Goal: Find specific page/section: Locate item on page

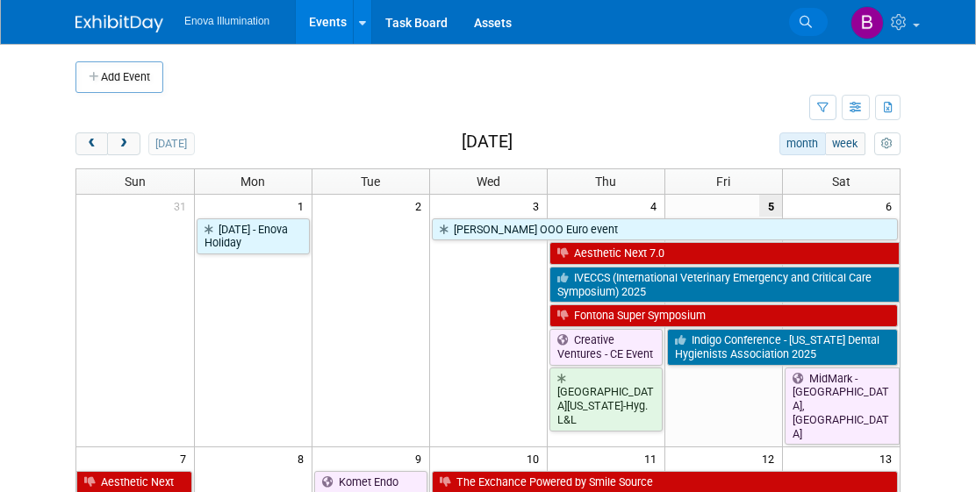
click at [795, 31] on link "Search" at bounding box center [808, 22] width 39 height 28
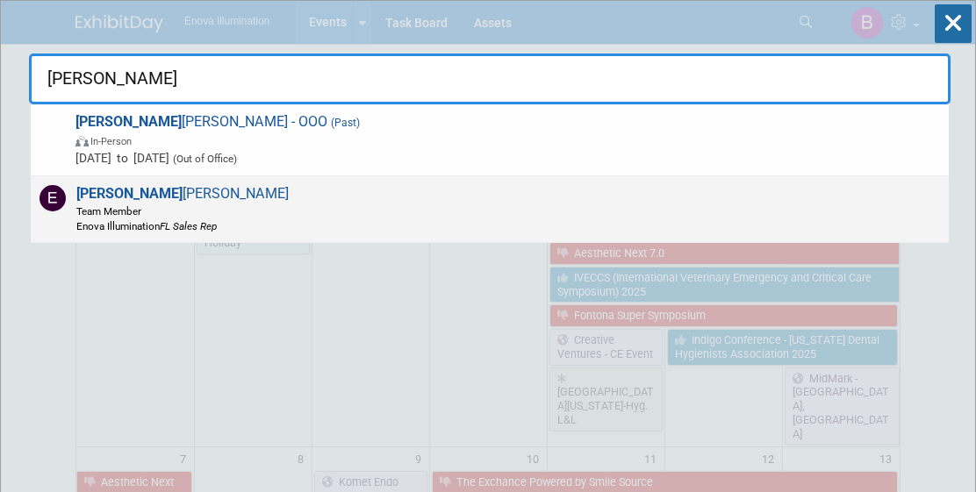
click at [117, 199] on span "[PERSON_NAME] Team Member Enova Illumination FL Sales Rep" at bounding box center [180, 209] width 218 height 48
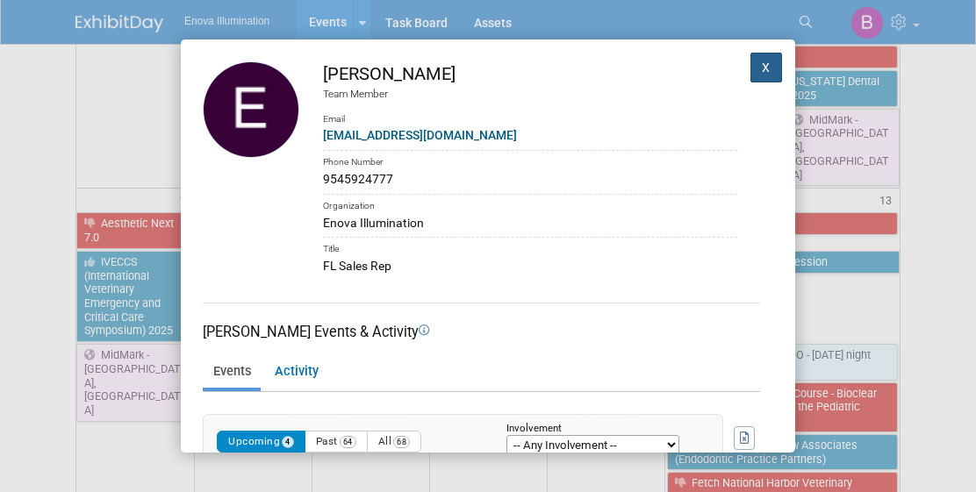
click at [762, 74] on button "X" at bounding box center [766, 68] width 32 height 30
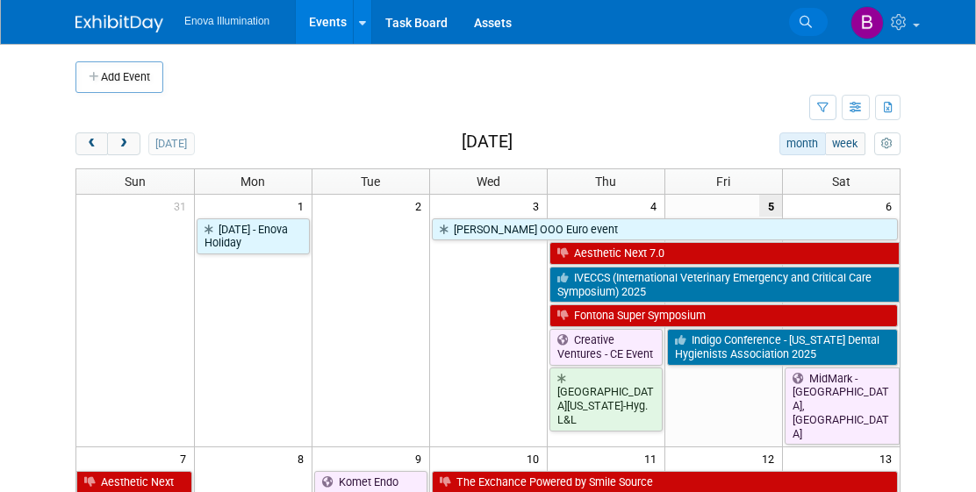
click at [811, 20] on link "Search" at bounding box center [808, 22] width 39 height 28
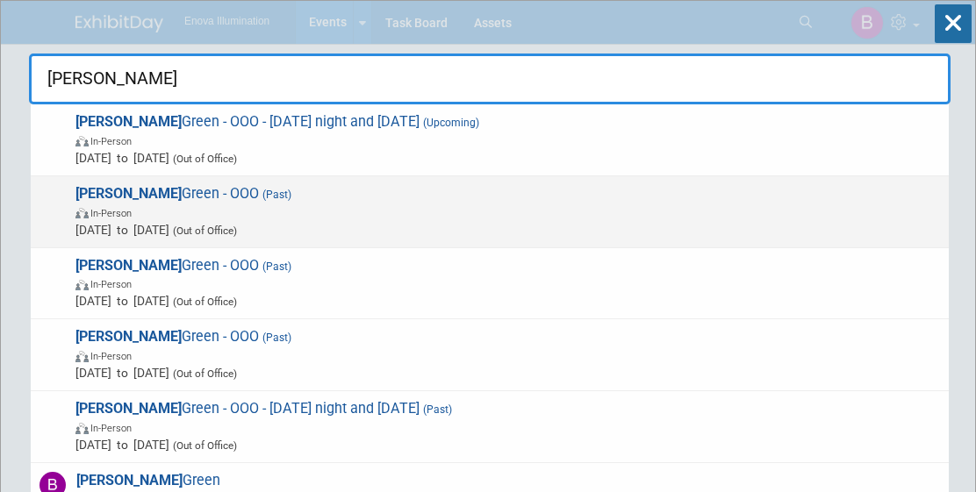
scroll to position [7, 0]
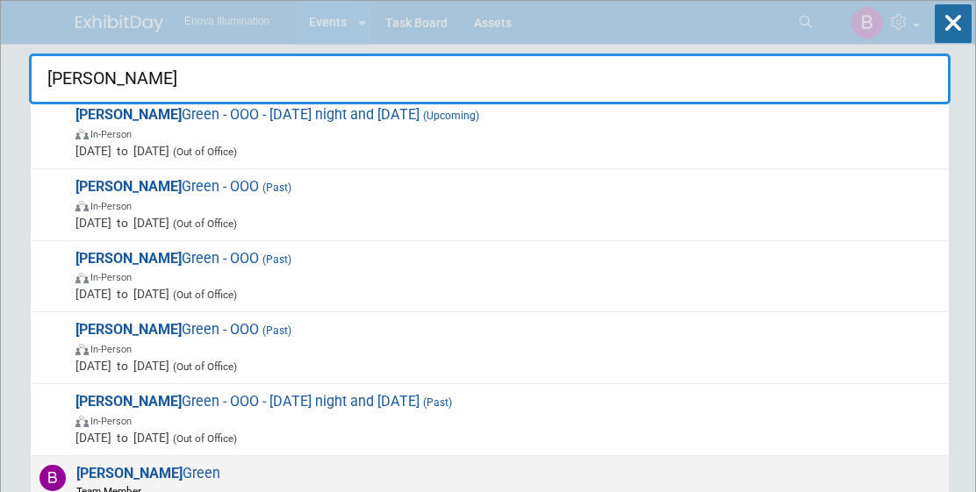
type input "bailey"
click at [124, 469] on span "Bailey Green Team Member Territory Rep" at bounding box center [145, 489] width 149 height 48
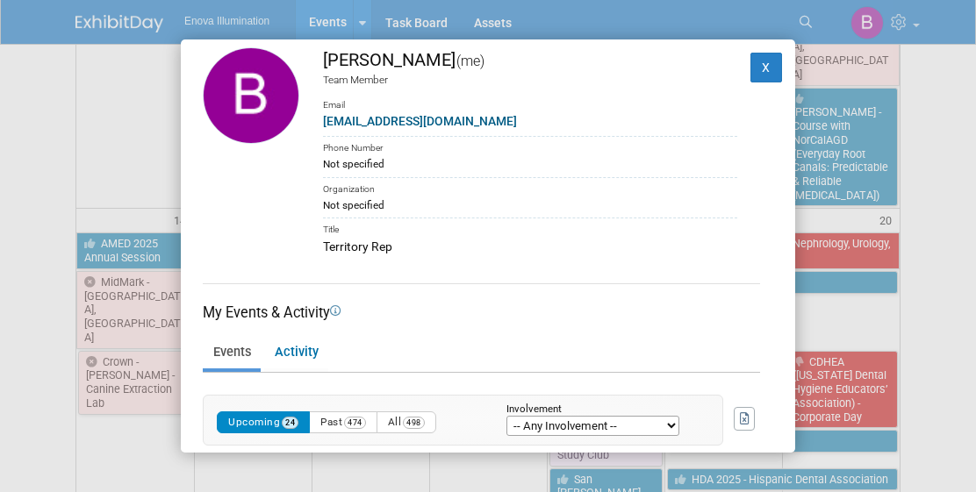
scroll to position [12, 0]
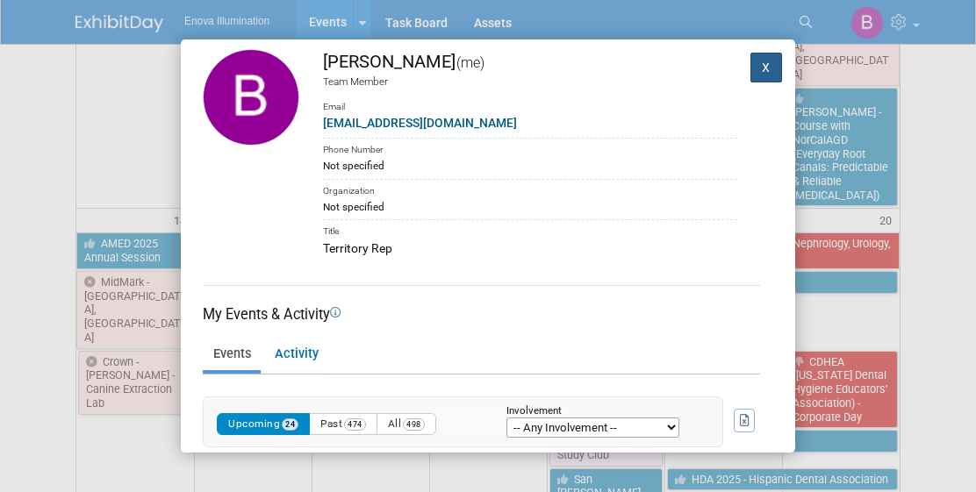
click at [765, 72] on button "X" at bounding box center [766, 68] width 32 height 30
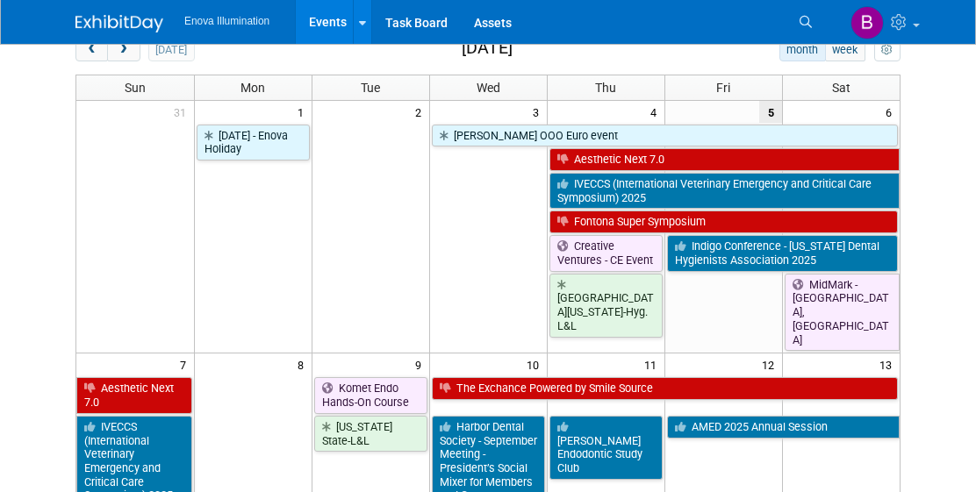
scroll to position [100, 0]
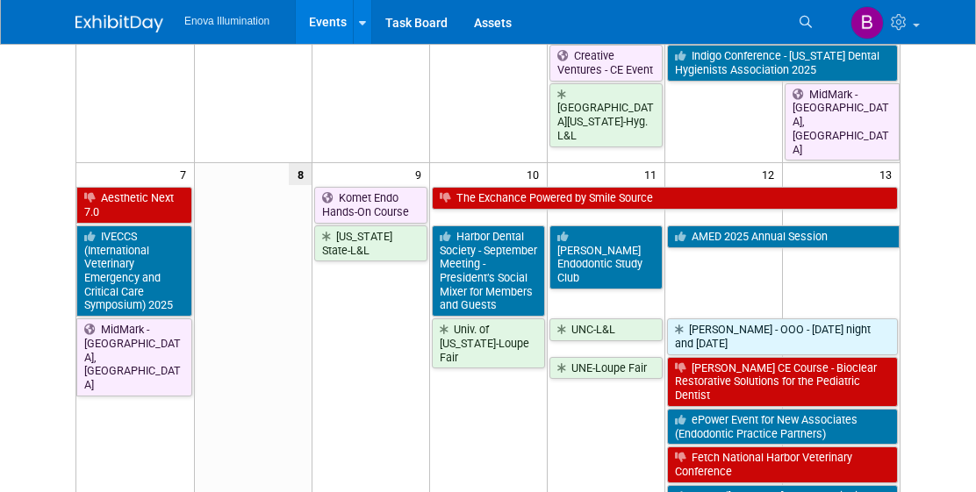
scroll to position [286, 0]
